Goal: Navigation & Orientation: Find specific page/section

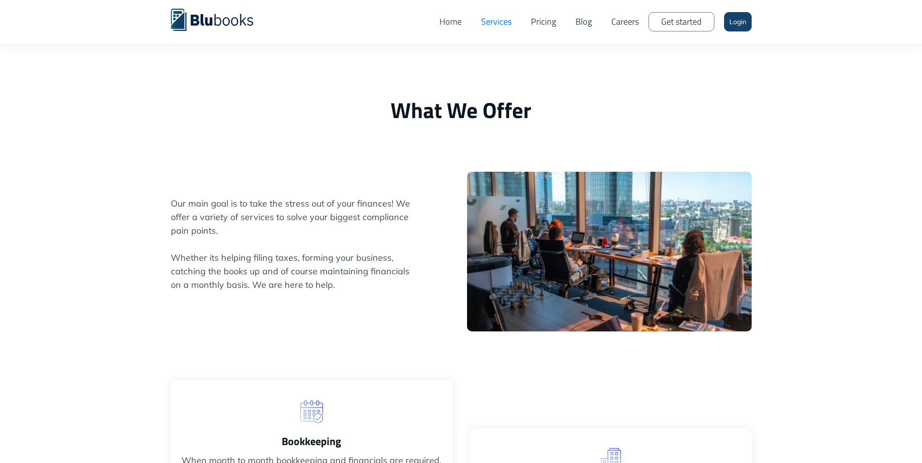
scroll to position [2561, 0]
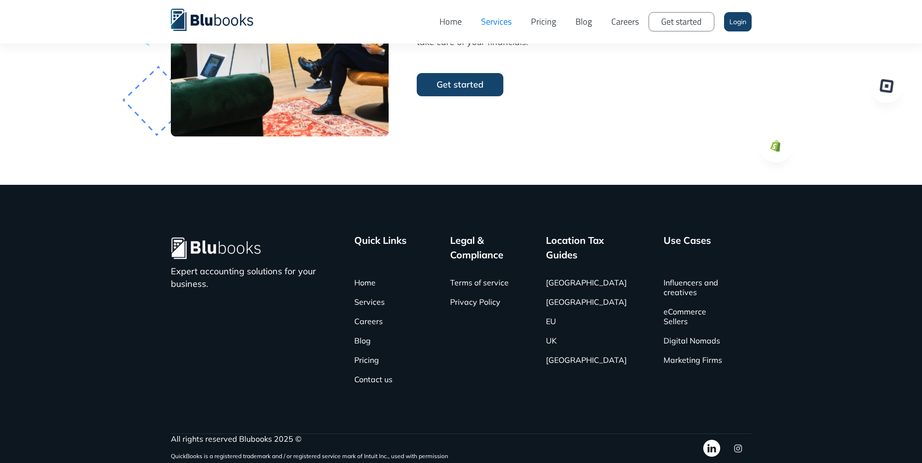
click at [584, 26] on link "Blog" at bounding box center [584, 21] width 36 height 29
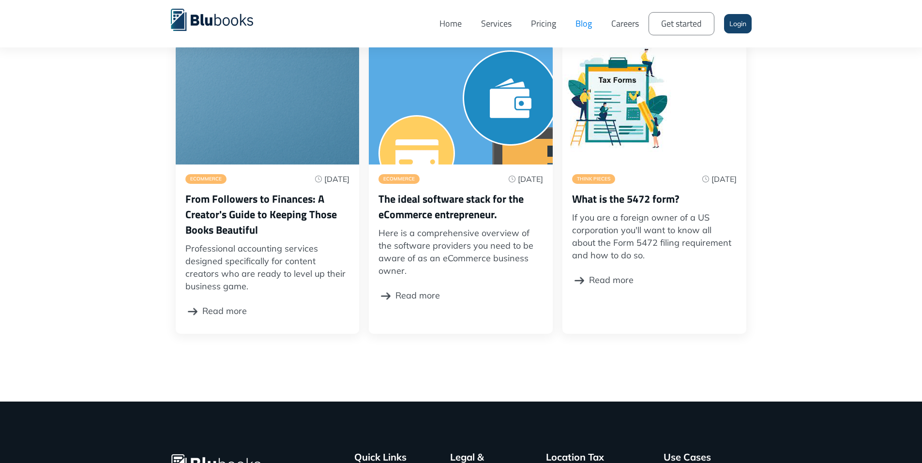
scroll to position [221, 0]
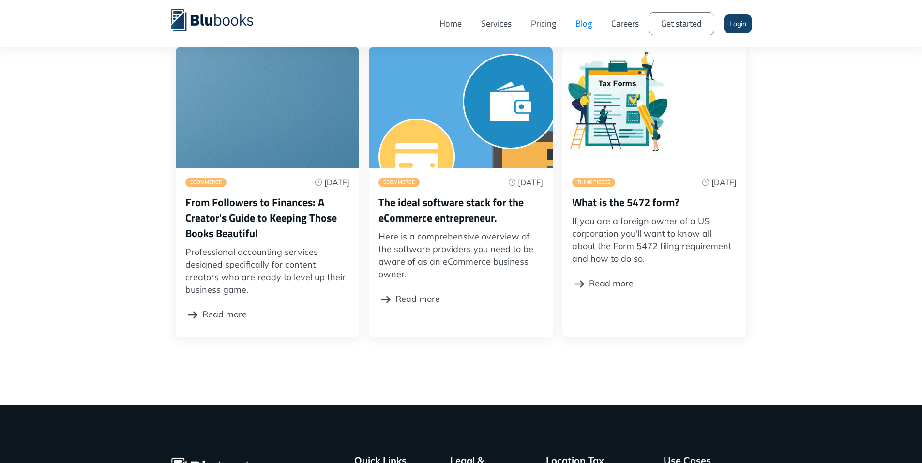
click at [235, 219] on h3 "From Followers to Finances: A Creator's Guide to Keeping Those Books Beautiful" at bounding box center [267, 217] width 164 height 46
click at [199, 321] on link "Read more" at bounding box center [215, 314] width 61 height 27
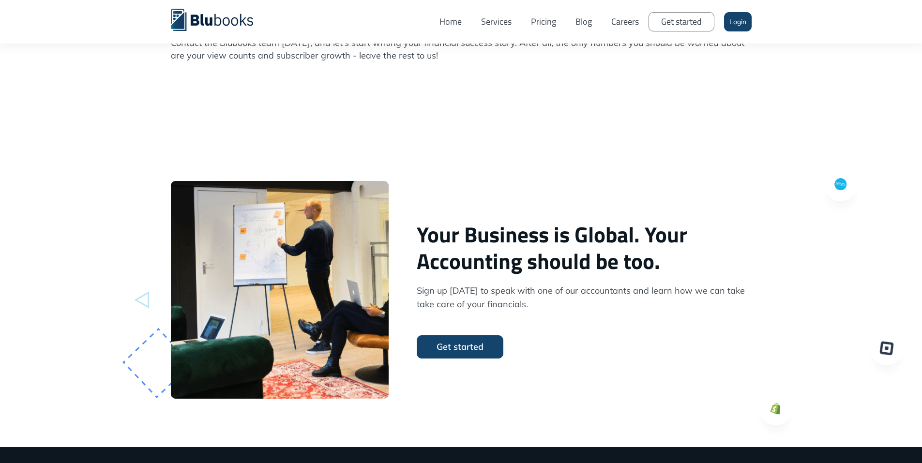
scroll to position [1119, 0]
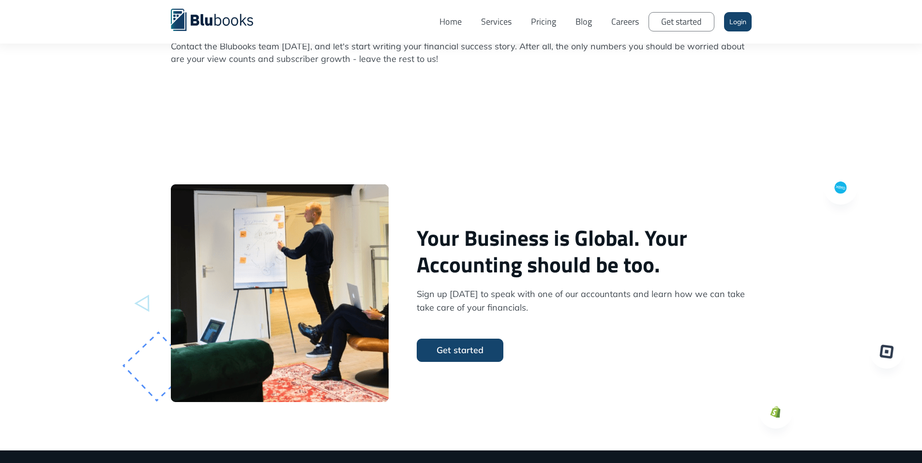
click at [76, 190] on div "Your Business is Global. Your Accounting should be too. Sign up today to speak …" at bounding box center [461, 293] width 922 height 314
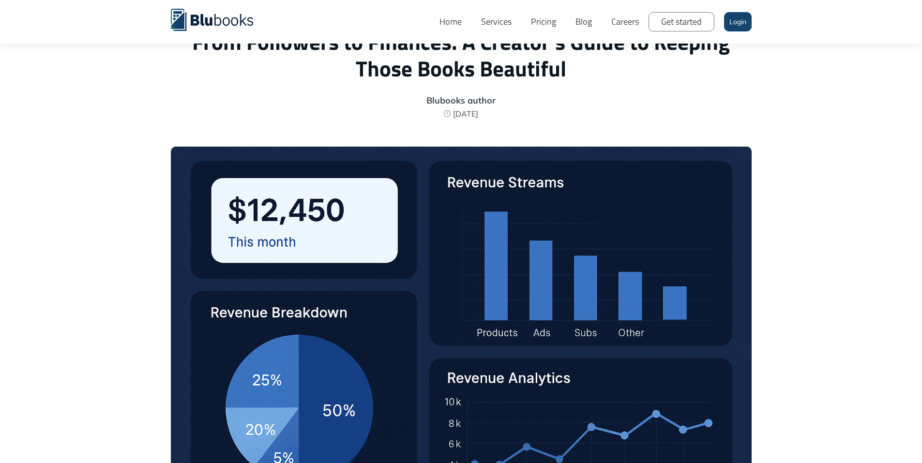
scroll to position [0, 0]
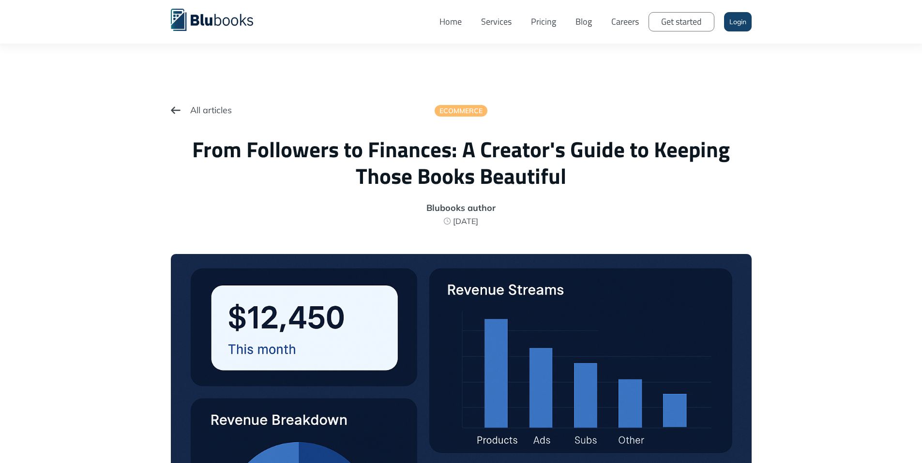
click at [625, 26] on link "Careers" at bounding box center [624, 21] width 47 height 29
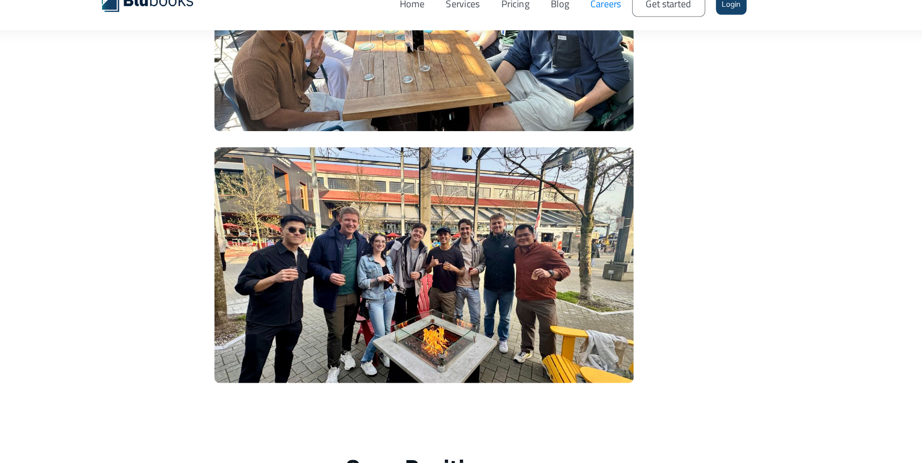
scroll to position [2002, 0]
